Goal: Find contact information: Find contact information

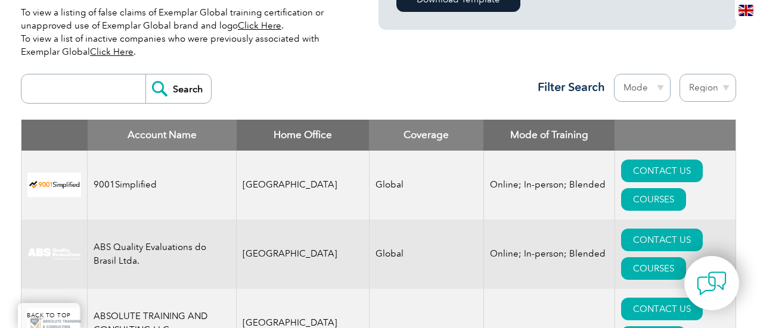
scroll to position [404, 0]
click at [82, 94] on input "search" at bounding box center [86, 89] width 118 height 29
type input "iehsas"
click at [168, 85] on input "Search" at bounding box center [178, 89] width 66 height 29
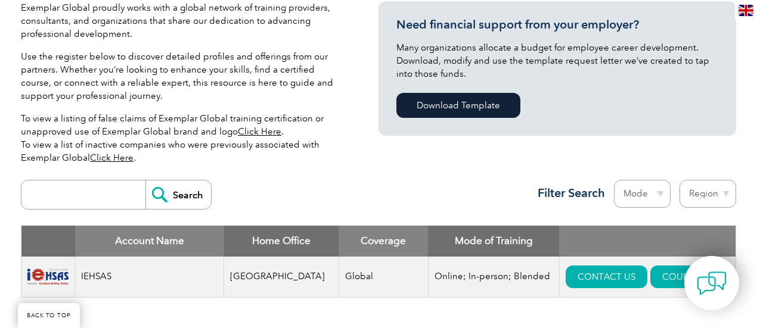
scroll to position [417, 0]
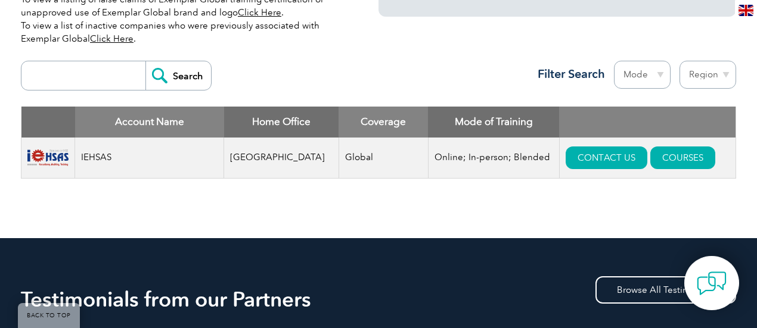
click at [104, 156] on td "IEHSAS" at bounding box center [149, 158] width 149 height 41
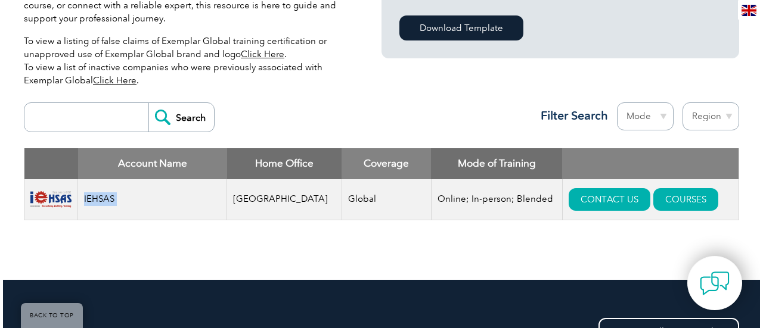
scroll to position [358, 0]
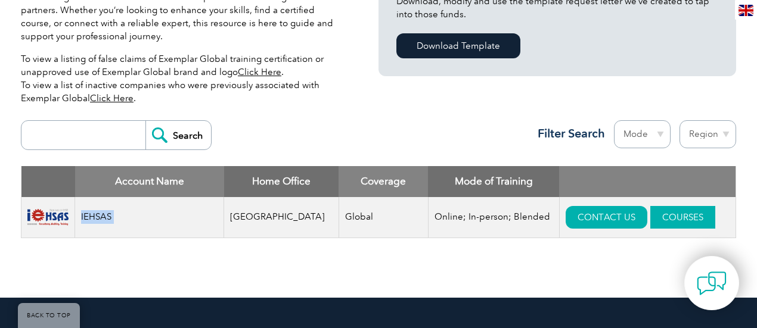
click at [650, 212] on link "COURSES" at bounding box center [682, 217] width 65 height 23
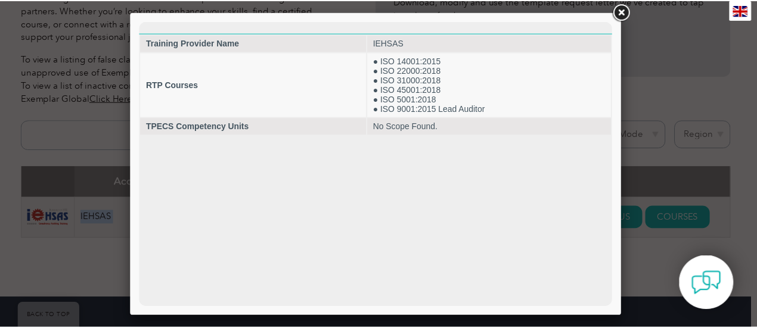
scroll to position [0, 0]
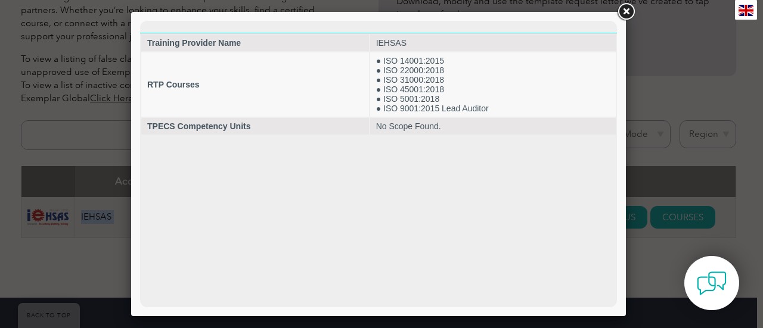
click at [623, 9] on link at bounding box center [625, 11] width 21 height 21
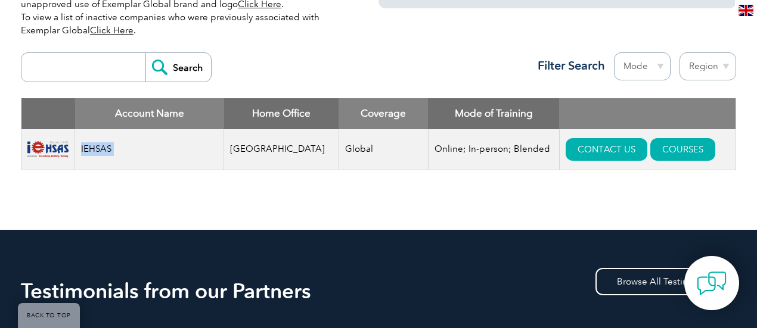
scroll to position [417, 0]
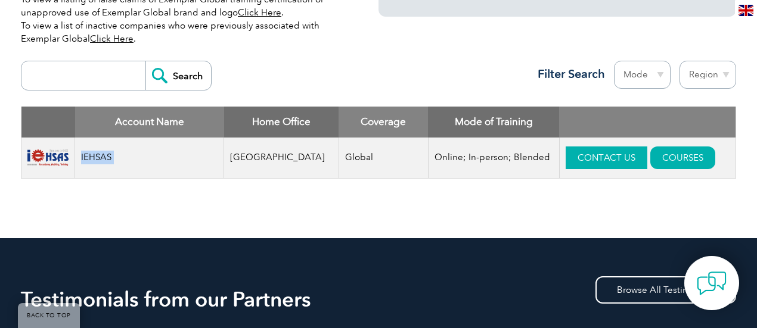
click at [583, 157] on link "CONTACT US" at bounding box center [607, 158] width 82 height 23
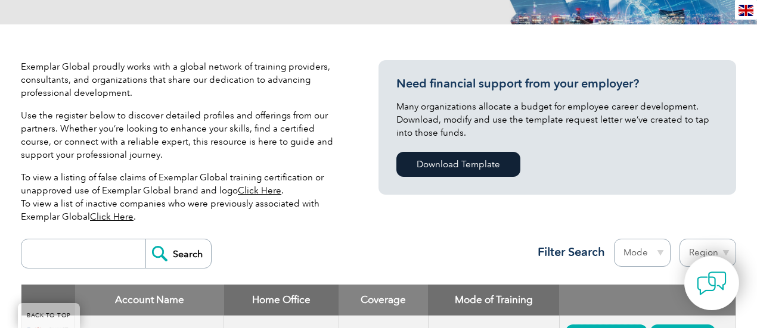
scroll to position [238, 0]
